Goal: Task Accomplishment & Management: Manage account settings

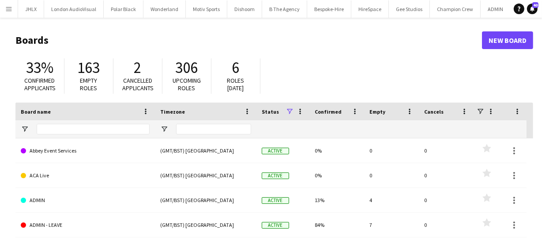
click at [11, 6] on app-icon "Menu" at bounding box center [8, 8] width 7 height 7
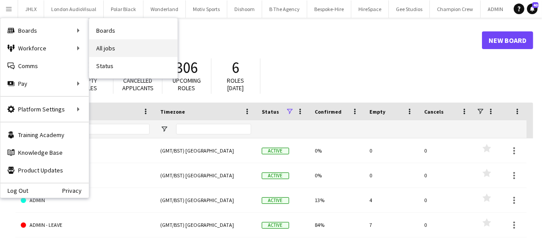
click at [114, 49] on link "All jobs" at bounding box center [133, 48] width 88 height 18
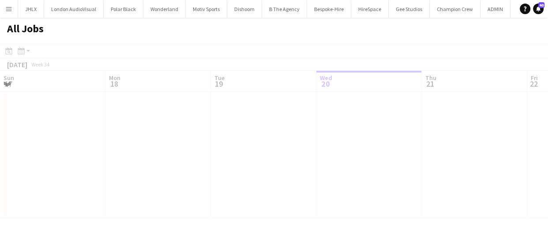
scroll to position [0, 211]
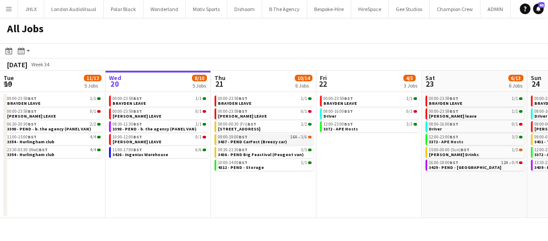
click at [240, 140] on span "3437 - PEND CarFest (Breezy car)" at bounding box center [252, 142] width 69 height 6
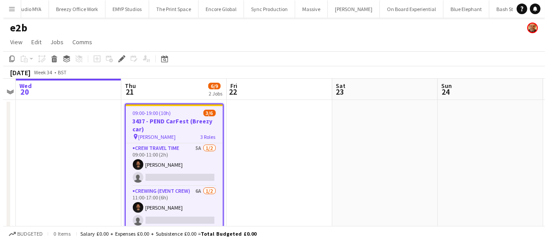
scroll to position [0, 1236]
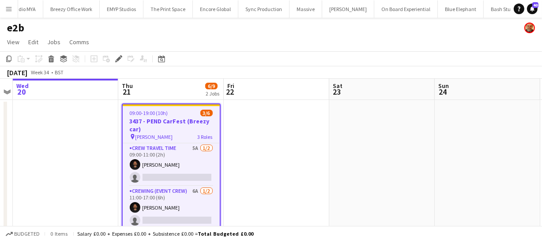
click at [162, 117] on h3 "3437 - PEND CarFest (Breezy car)" at bounding box center [171, 125] width 97 height 16
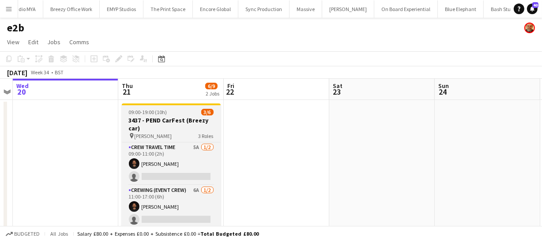
click at [162, 116] on h3 "3437 - PEND CarFest (Breezy car)" at bounding box center [171, 124] width 99 height 16
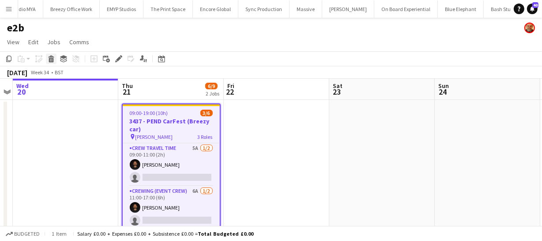
click at [50, 59] on icon at bounding box center [51, 60] width 5 height 4
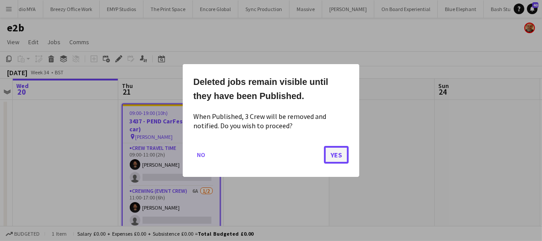
click at [331, 154] on button "Yes" at bounding box center [336, 155] width 25 height 18
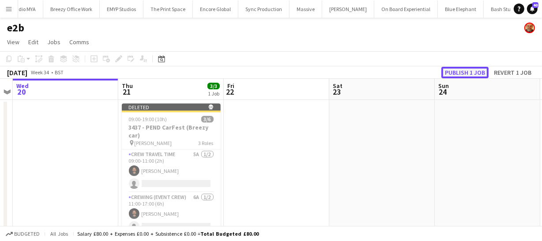
click at [465, 72] on button "Publish 1 job" at bounding box center [464, 72] width 47 height 11
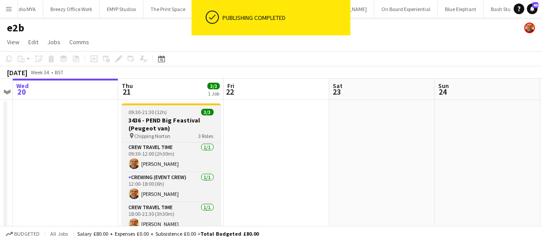
click at [180, 121] on h3 "3436 - PEND Big Feastival (Peugeot van)" at bounding box center [171, 124] width 99 height 16
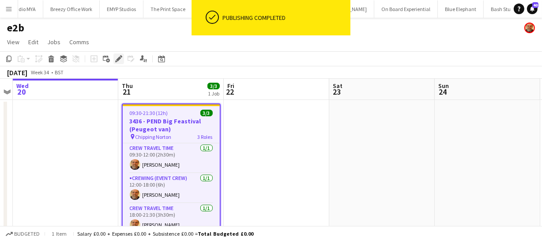
click at [119, 57] on icon at bounding box center [118, 58] width 5 height 5
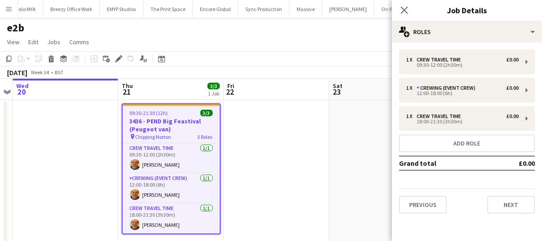
click at [141, 119] on h3 "3436 - PEND Big Feastival (Peugeot van)" at bounding box center [171, 125] width 97 height 16
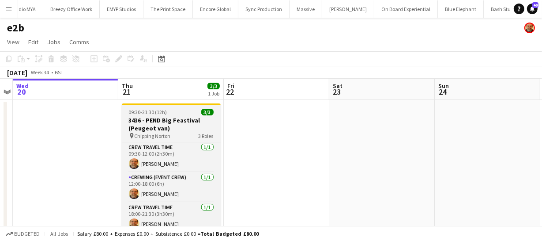
click at [143, 117] on h3 "3436 - PEND Big Feastival (Peugeot van)" at bounding box center [171, 124] width 99 height 16
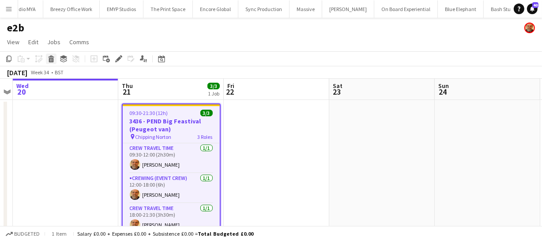
click at [50, 57] on icon at bounding box center [51, 56] width 6 height 2
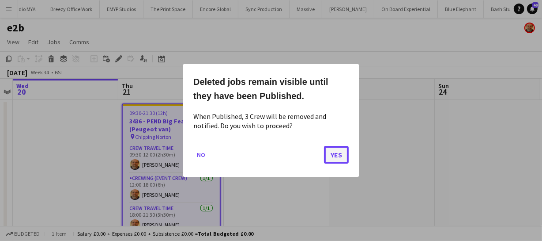
click at [337, 155] on button "Yes" at bounding box center [336, 155] width 25 height 18
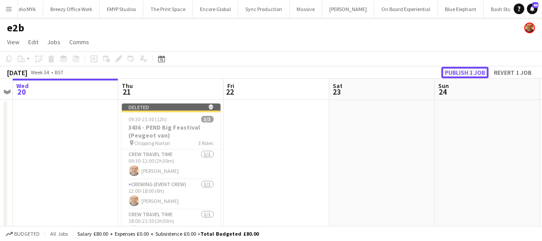
click at [463, 67] on button "Publish 1 job" at bounding box center [464, 72] width 47 height 11
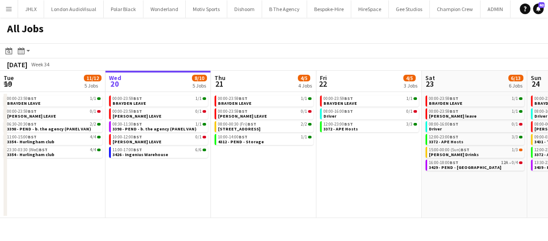
click at [290, 179] on app-date-cell "00:00-23:59 BST 1/1 BRAYDEN LEAVE 00:00-23:59 BST 0/1 Chris Lane LEAVE 08:00-00…" at bounding box center [263, 155] width 105 height 126
